Goal: Information Seeking & Learning: Learn about a topic

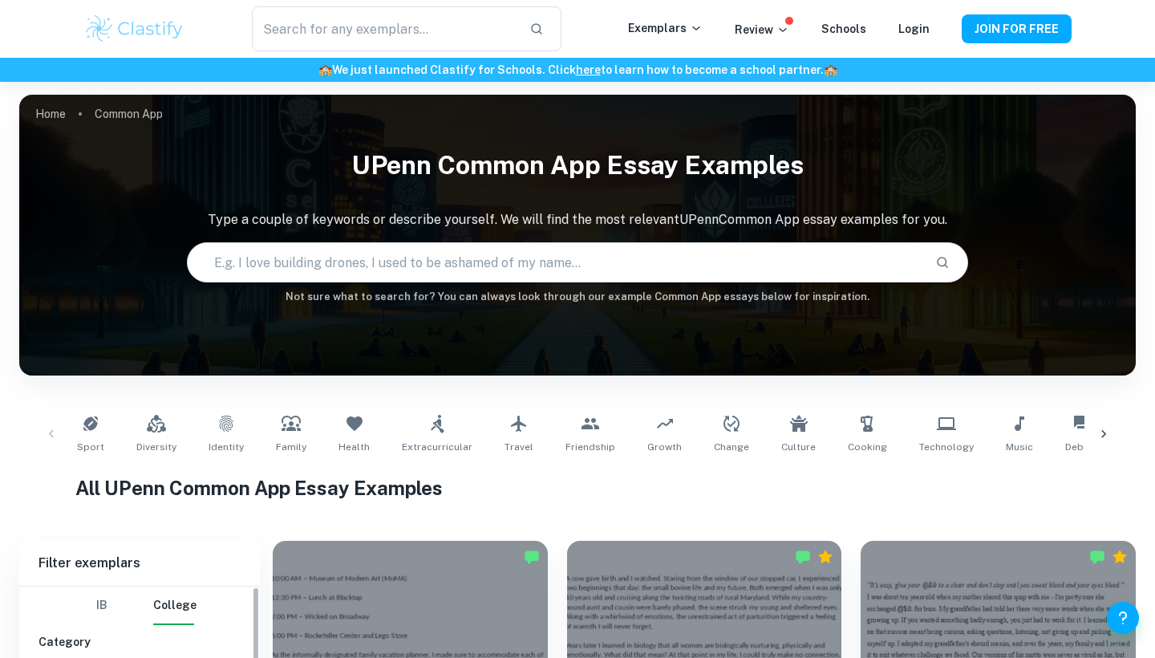
click at [0, 0] on input "radio" at bounding box center [0, 0] width 0 height 0
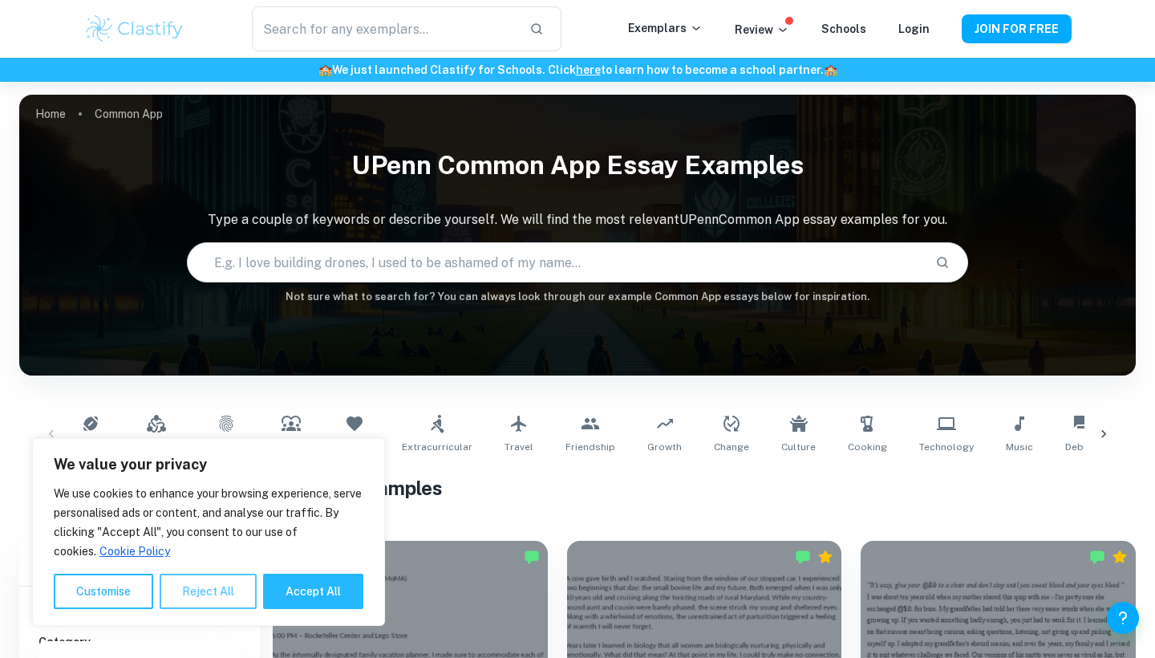
drag, startPoint x: 0, startPoint y: 0, endPoint x: 202, endPoint y: 591, distance: 624.2
click at [202, 591] on button "Reject All" at bounding box center [208, 591] width 97 height 35
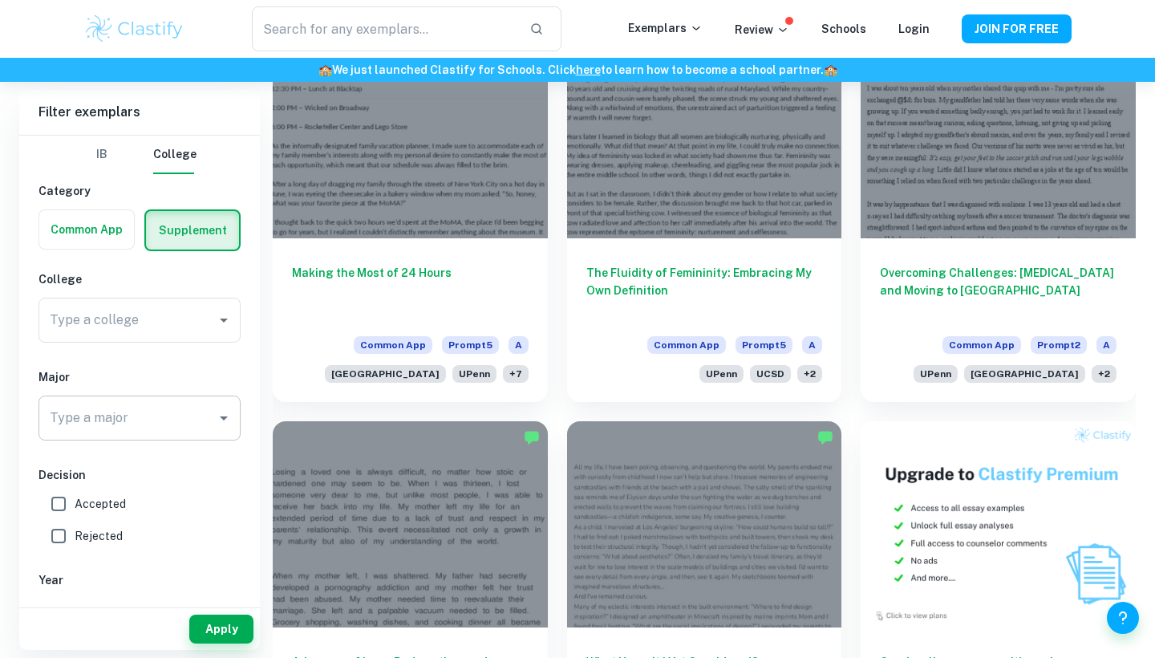
scroll to position [509, 0]
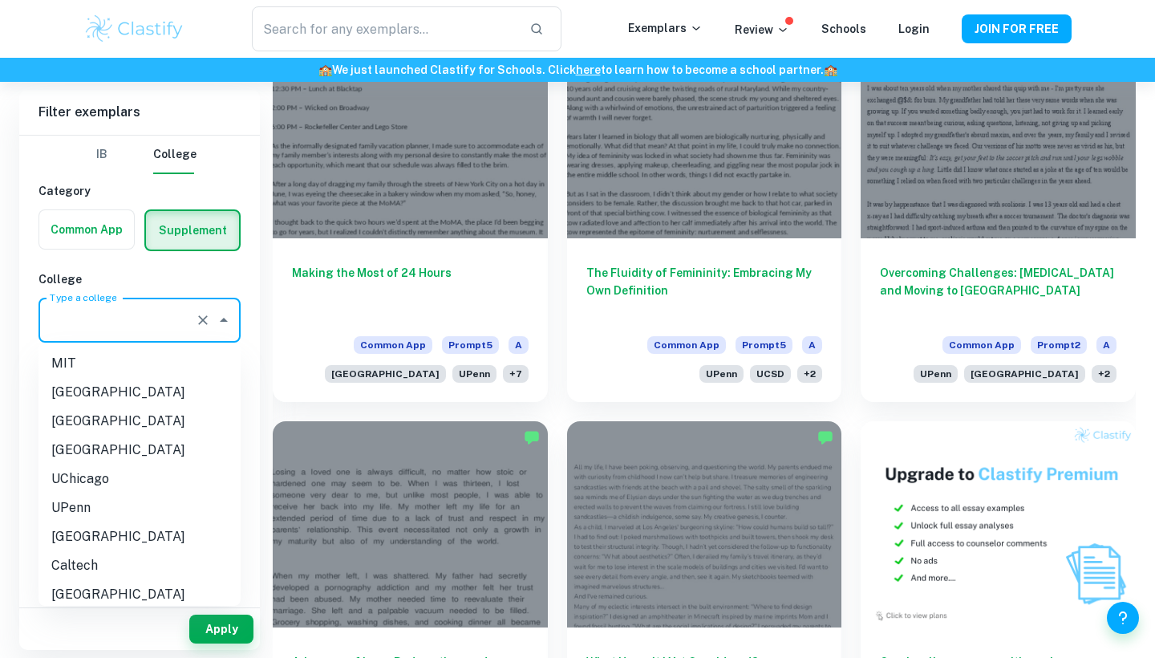
click at [162, 325] on input "Type a college" at bounding box center [117, 320] width 143 height 30
click at [151, 319] on input "Type a college" at bounding box center [117, 320] width 143 height 30
click at [72, 504] on li "UPenn" at bounding box center [140, 507] width 202 height 29
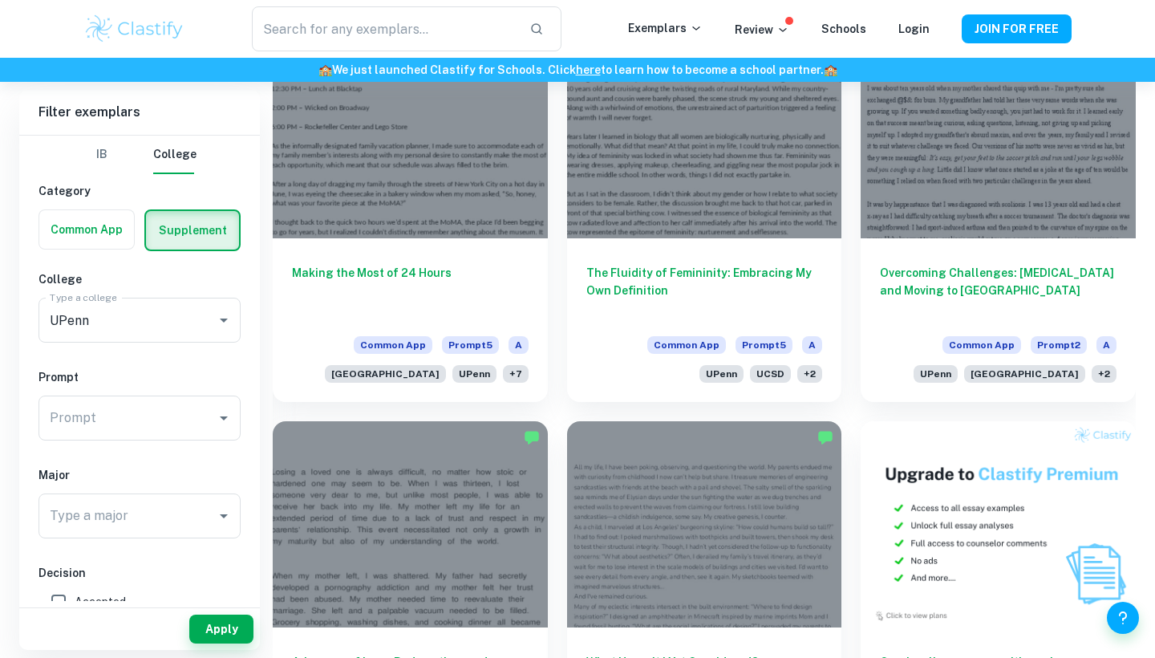
type input "UPenn"
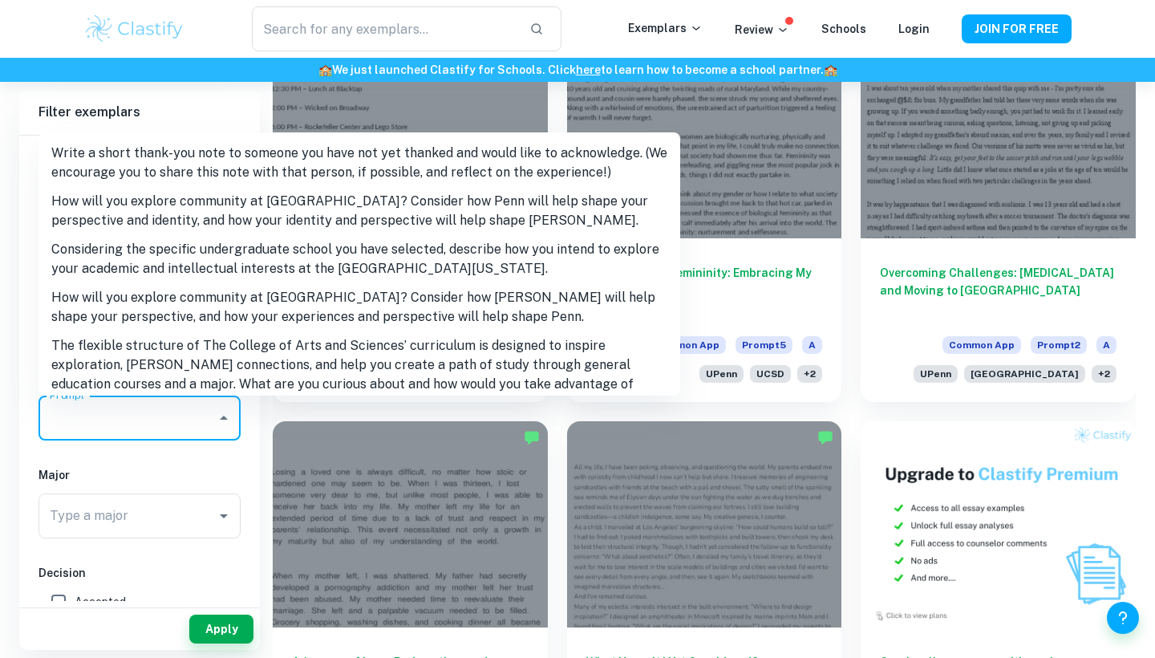
click at [110, 416] on input "Prompt" at bounding box center [128, 418] width 164 height 30
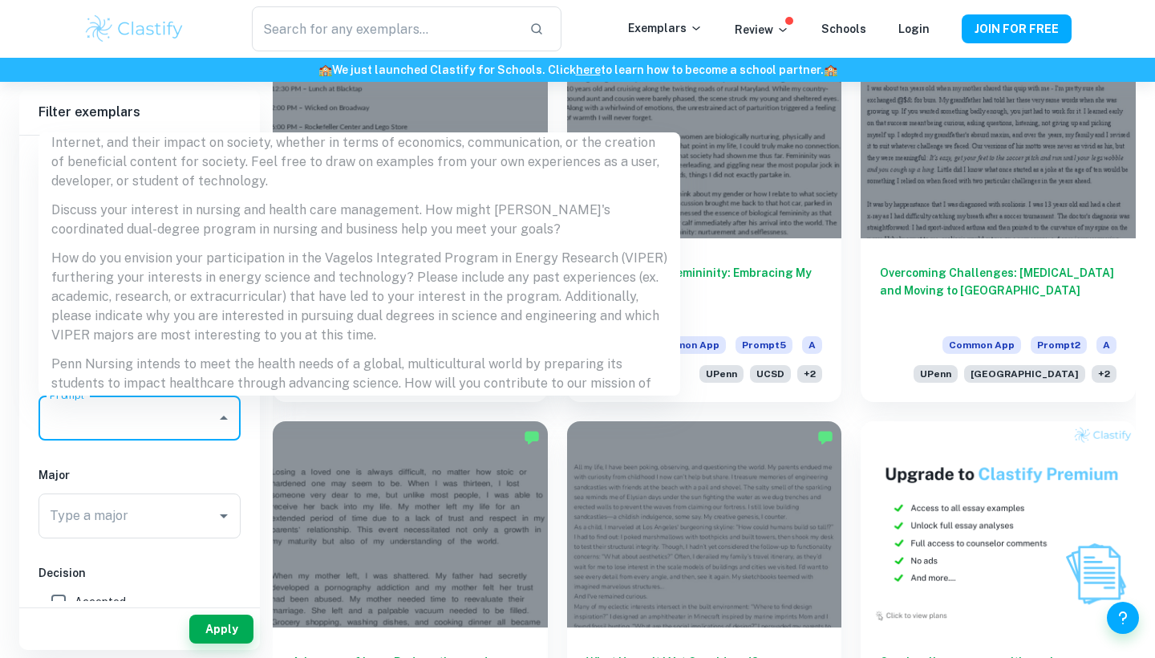
scroll to position [1232, 0]
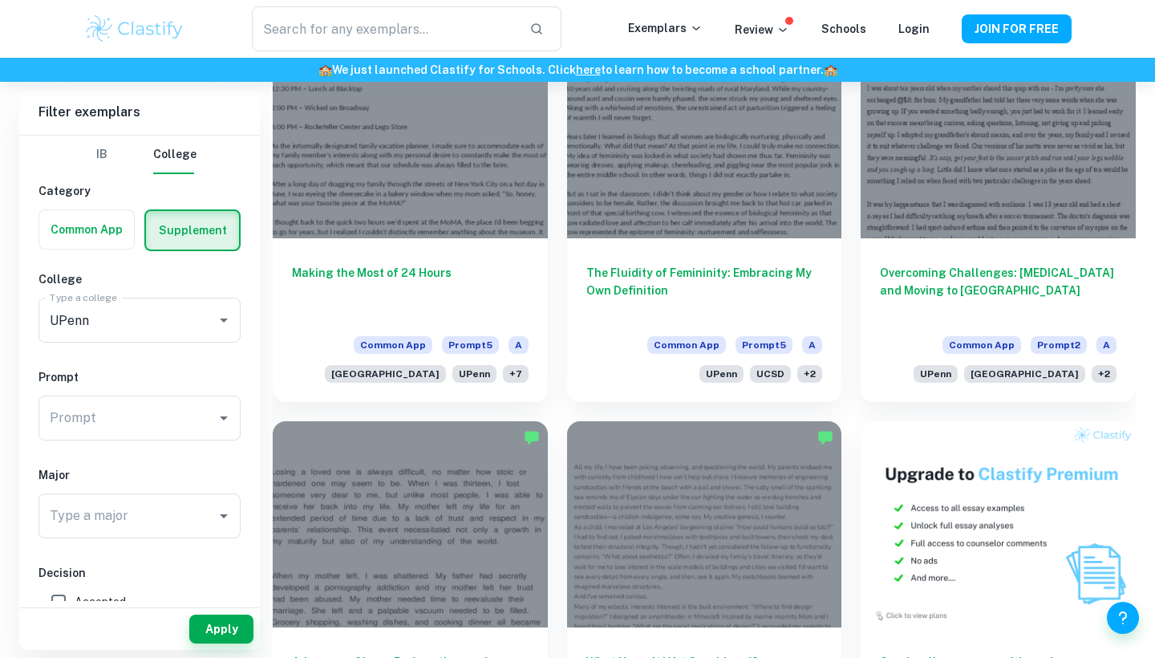
click at [147, 465] on div "IB College Category Common App Supplement College Type a college UPenn Type a c…" at bounding box center [139, 526] width 241 height 780
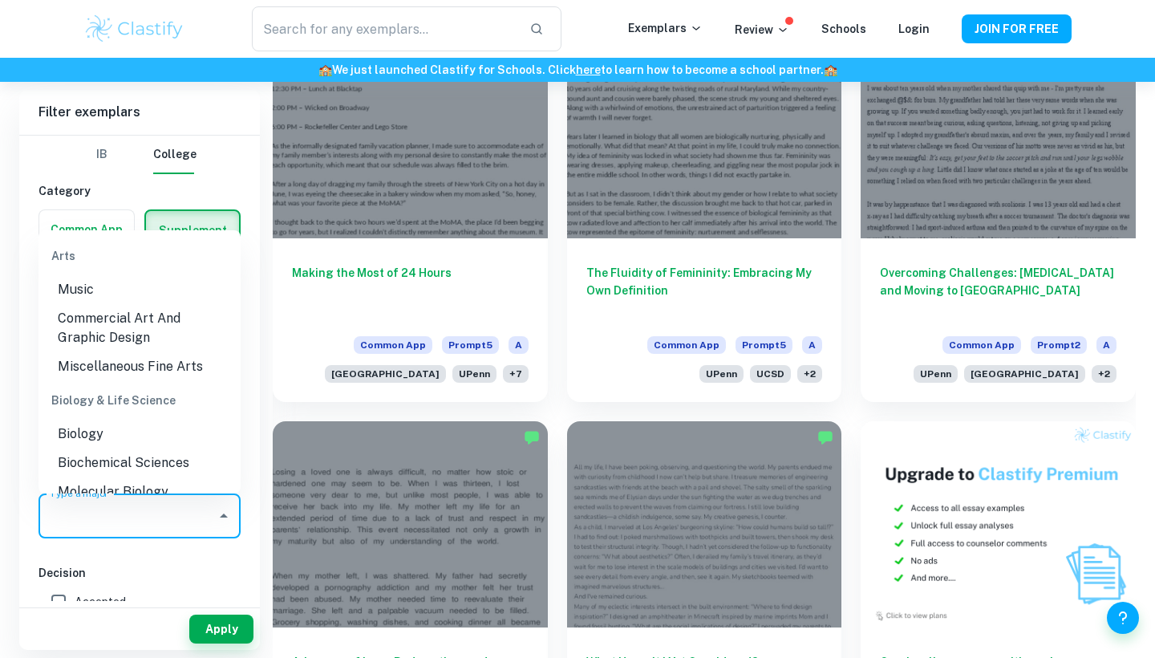
click at [130, 510] on input "Type a major" at bounding box center [128, 516] width 164 height 30
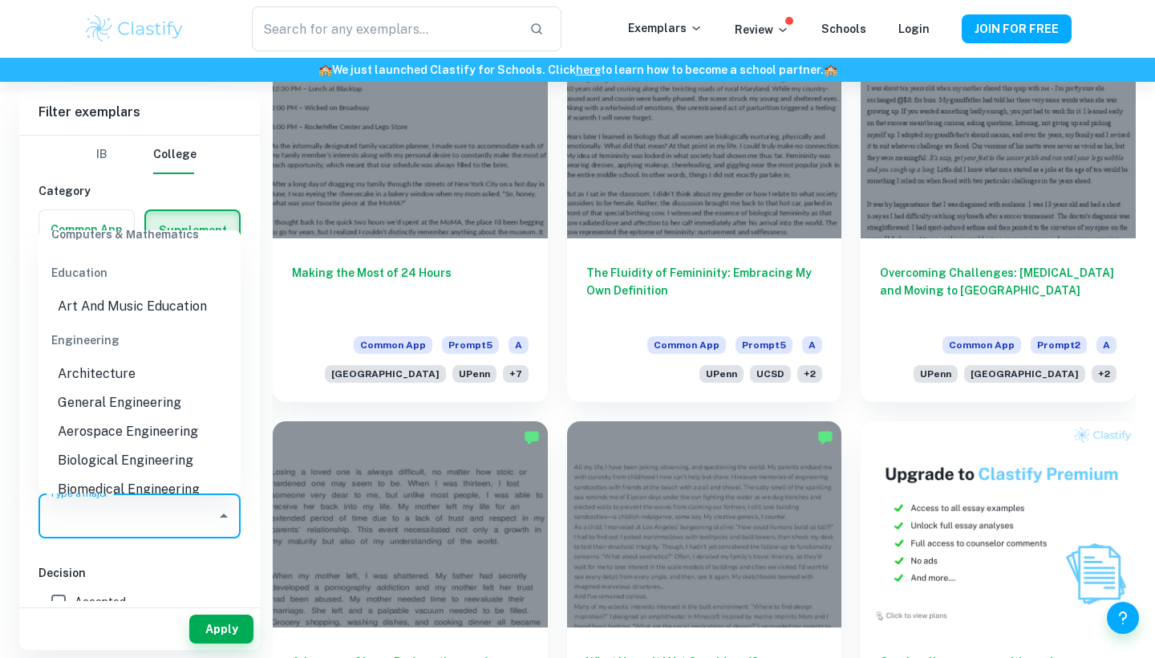
scroll to position [951, 0]
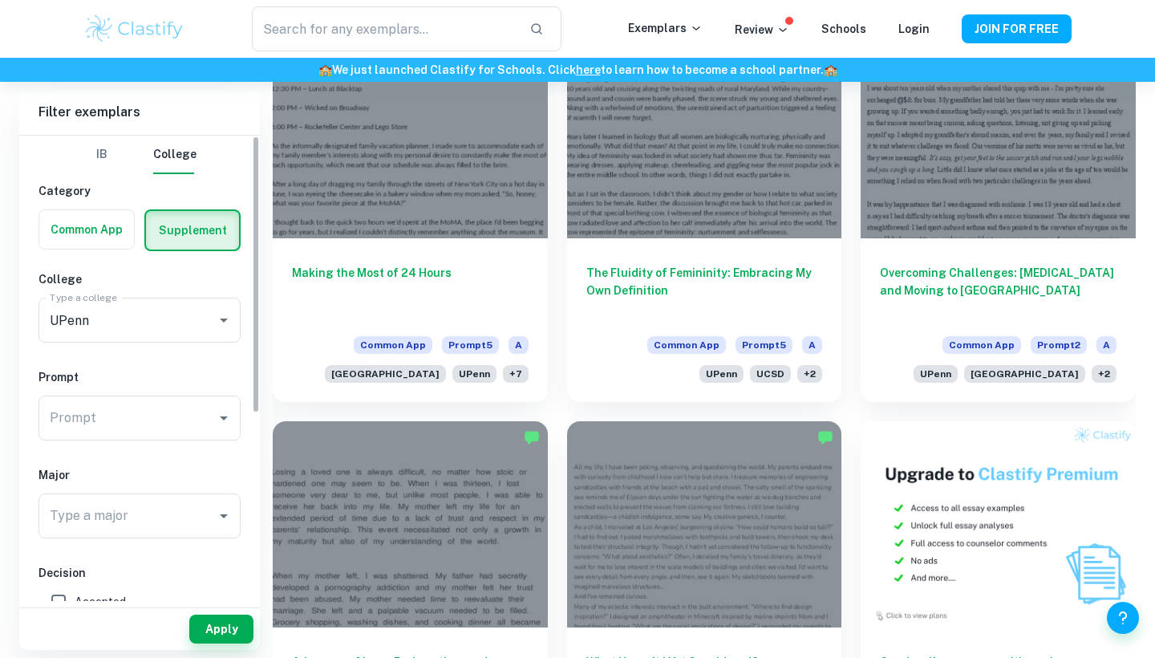
click at [250, 329] on div "IB College Category Common App Supplement College Type a college UPenn Type a c…" at bounding box center [139, 526] width 241 height 780
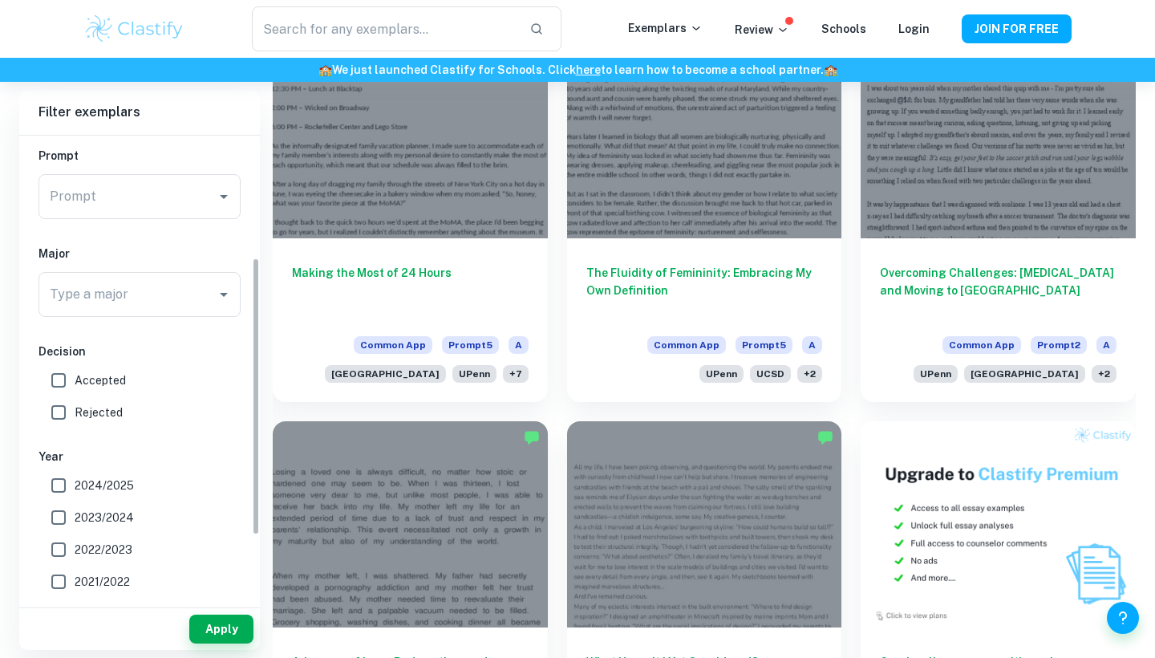
scroll to position [222, 0]
click at [104, 388] on label "Accepted" at bounding box center [135, 379] width 185 height 32
click at [75, 388] on input "Accepted" at bounding box center [59, 379] width 32 height 32
checkbox input "true"
click at [214, 622] on button "Apply" at bounding box center [221, 629] width 64 height 29
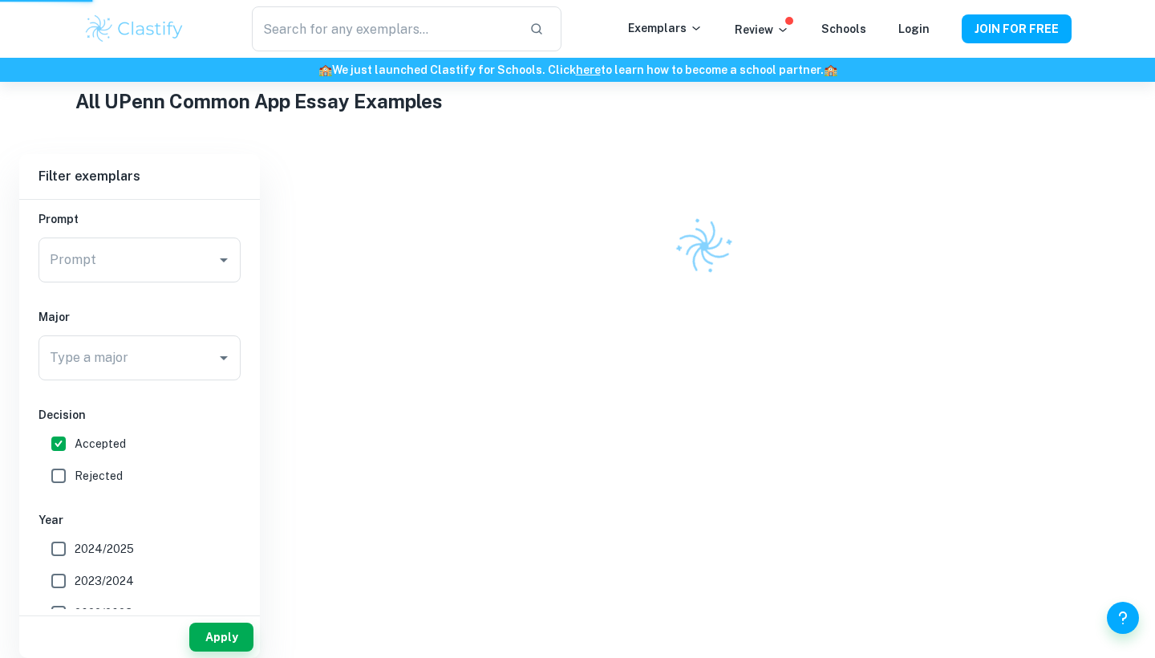
scroll to position [379, 0]
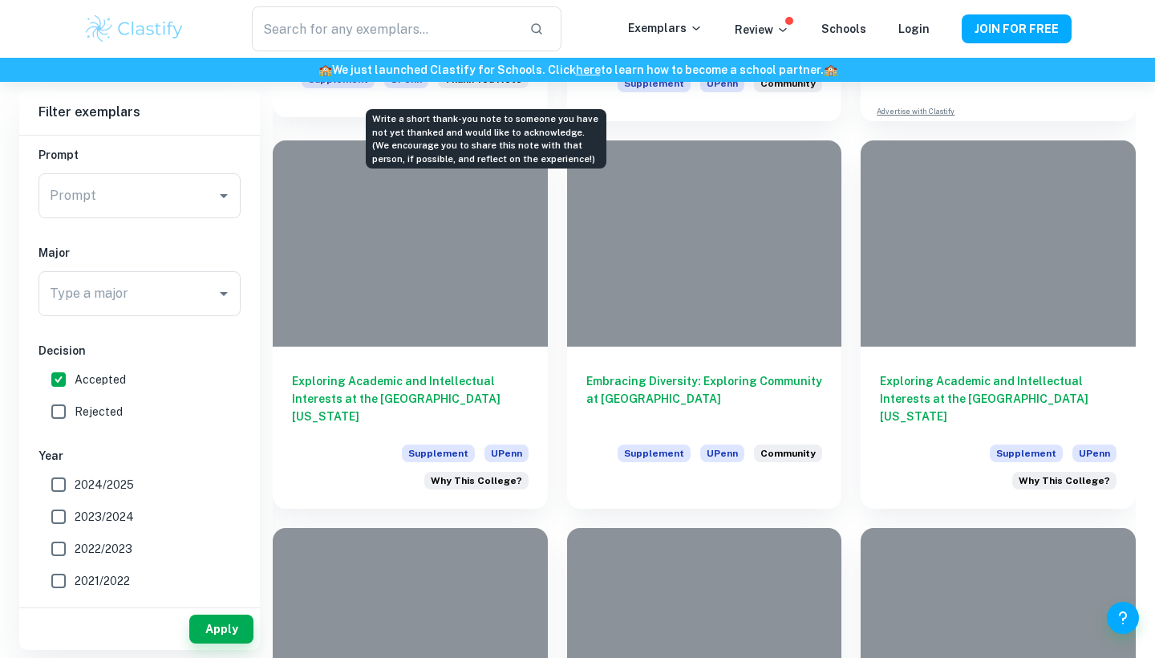
scroll to position [1082, 0]
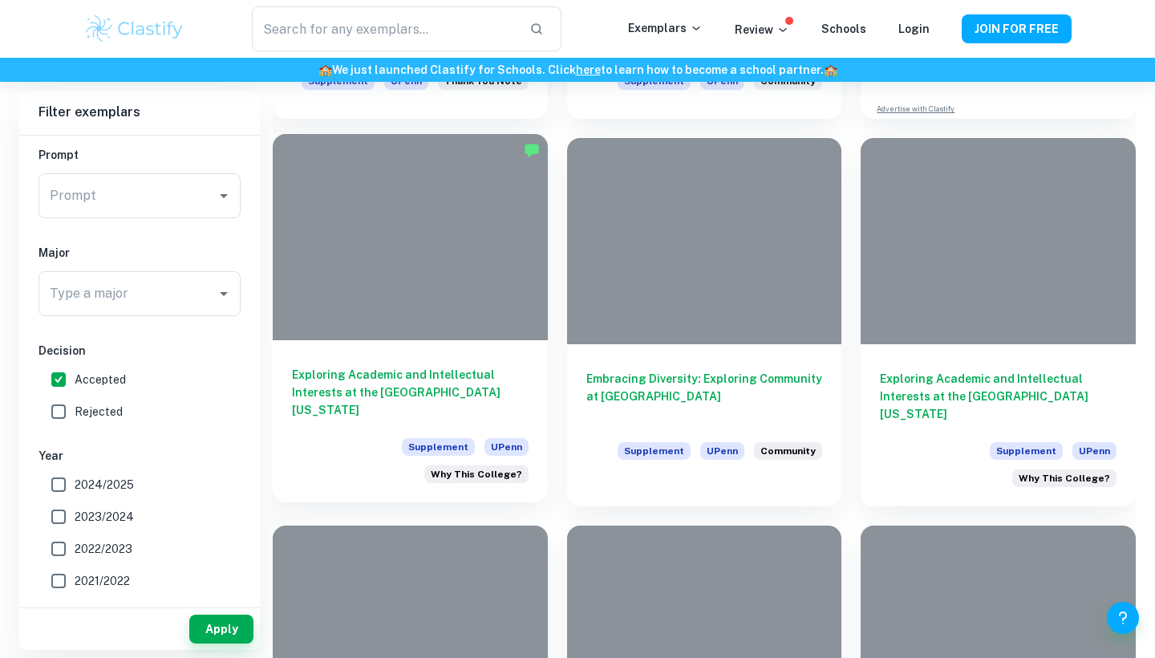
click at [463, 388] on h6 "Exploring Academic and Intellectual Interests at the [GEOGRAPHIC_DATA][US_STATE]" at bounding box center [410, 392] width 237 height 53
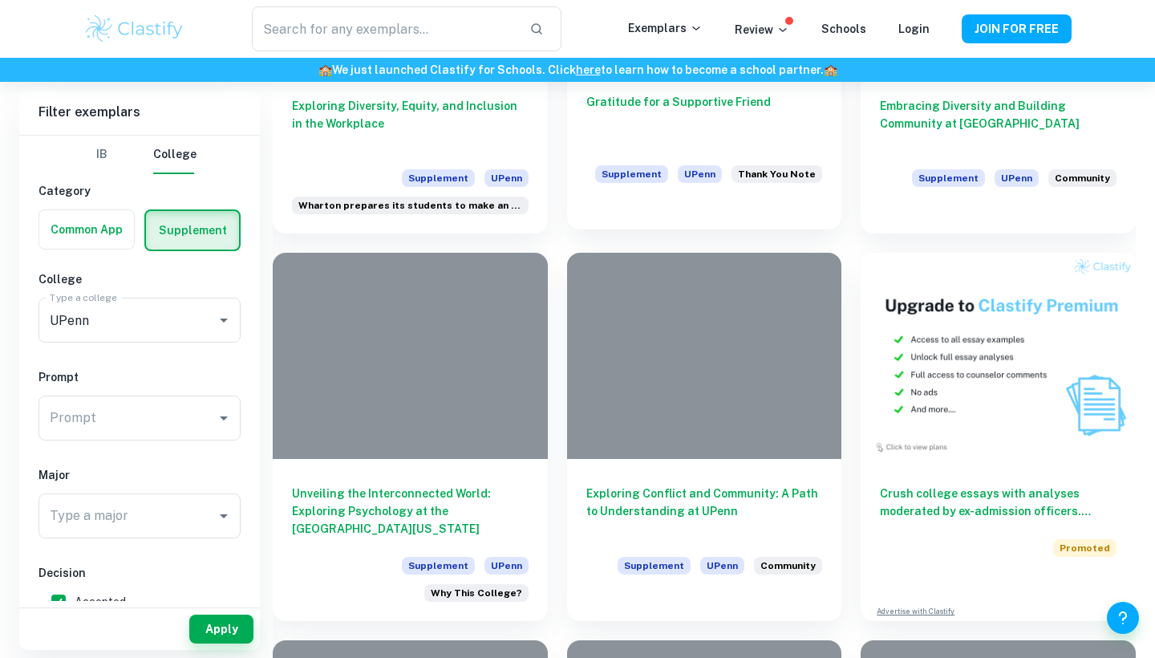
scroll to position [2502, 0]
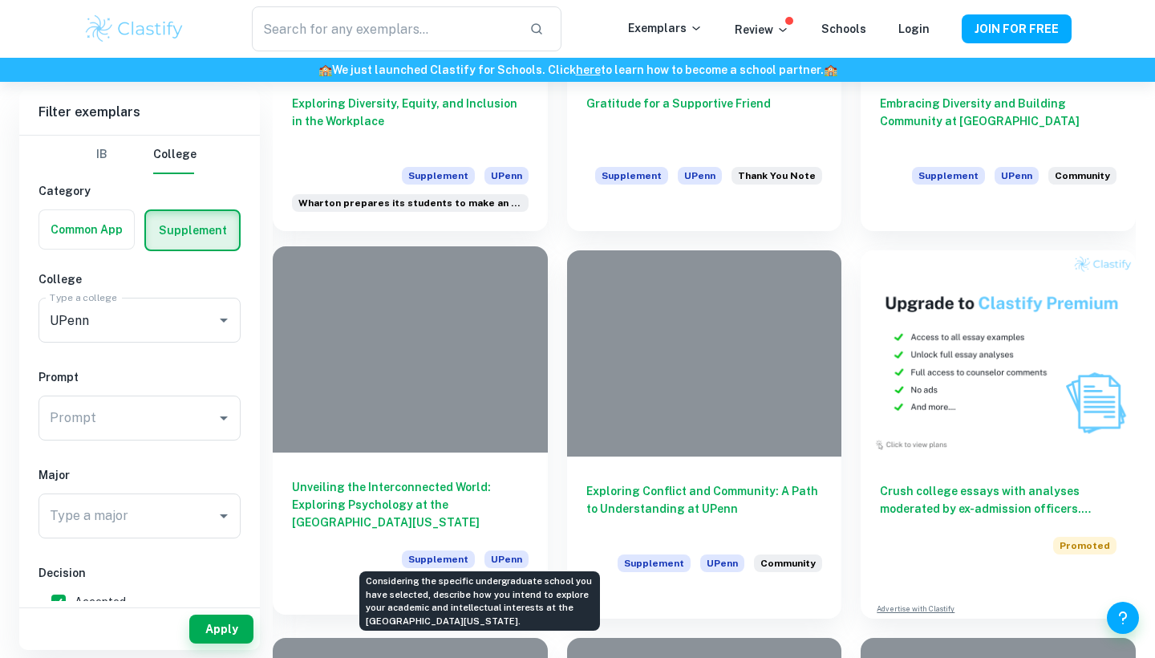
click at [494, 579] on span "Why This College?" at bounding box center [476, 586] width 91 height 14
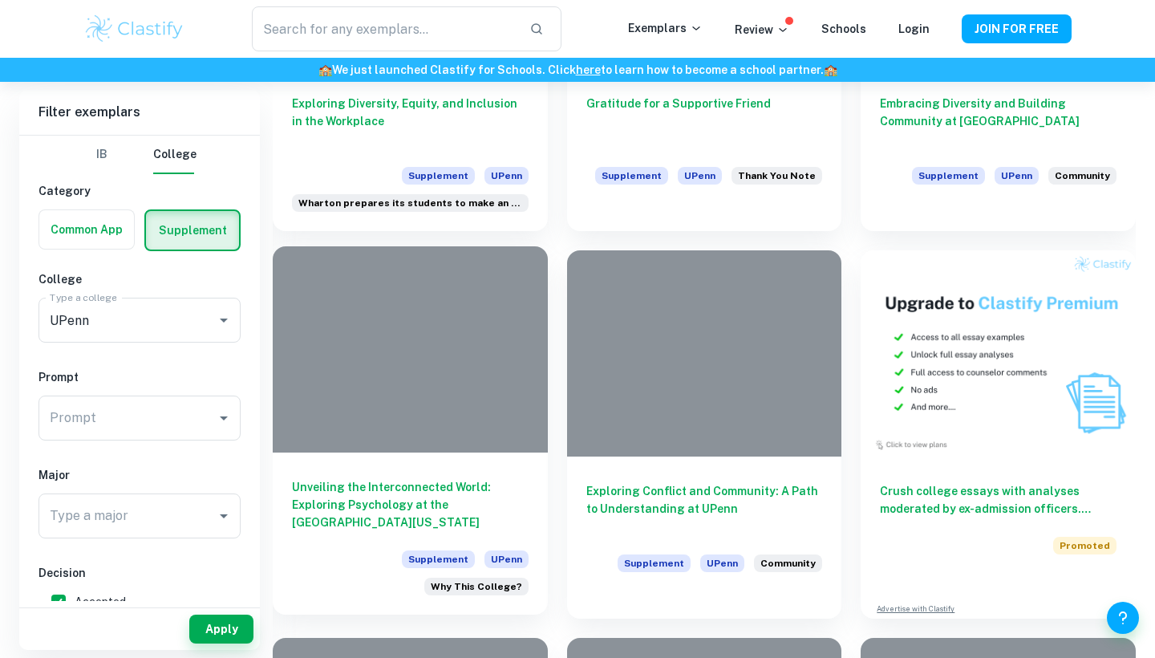
click at [479, 453] on div "Unveiling the Interconnected World: Exploring Psychology at the [GEOGRAPHIC_DAT…" at bounding box center [410, 534] width 275 height 162
click at [440, 485] on h6 "Unveiling the Interconnected World: Exploring Psychology at the [GEOGRAPHIC_DAT…" at bounding box center [410, 504] width 237 height 53
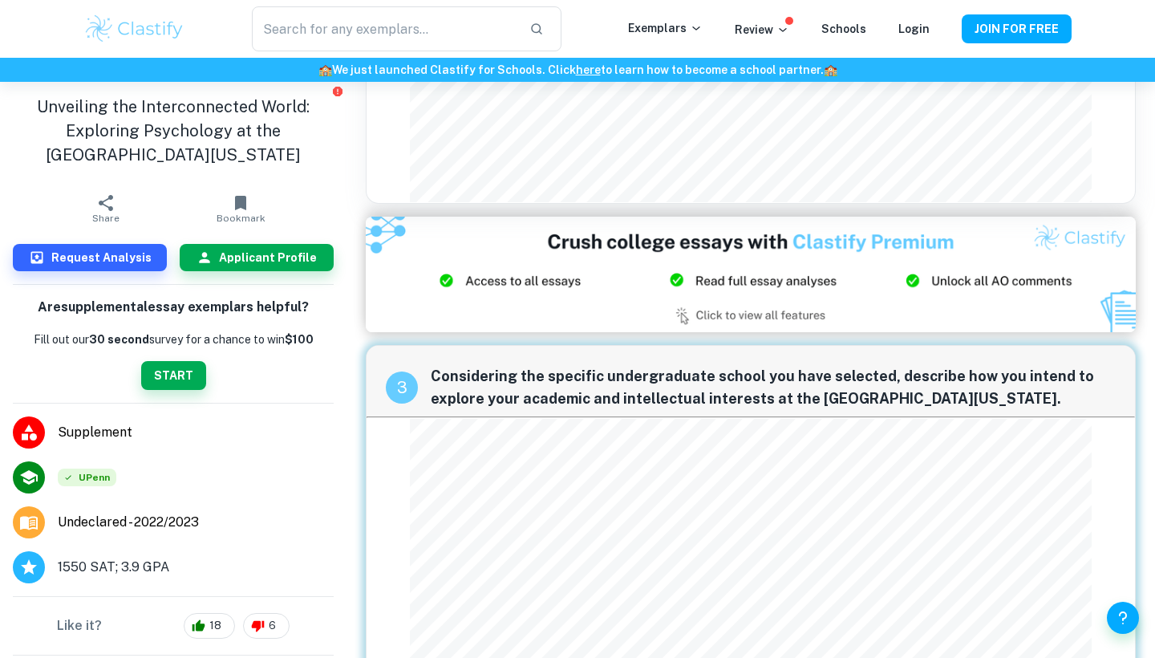
scroll to position [866, 0]
